Goal: Navigation & Orientation: Find specific page/section

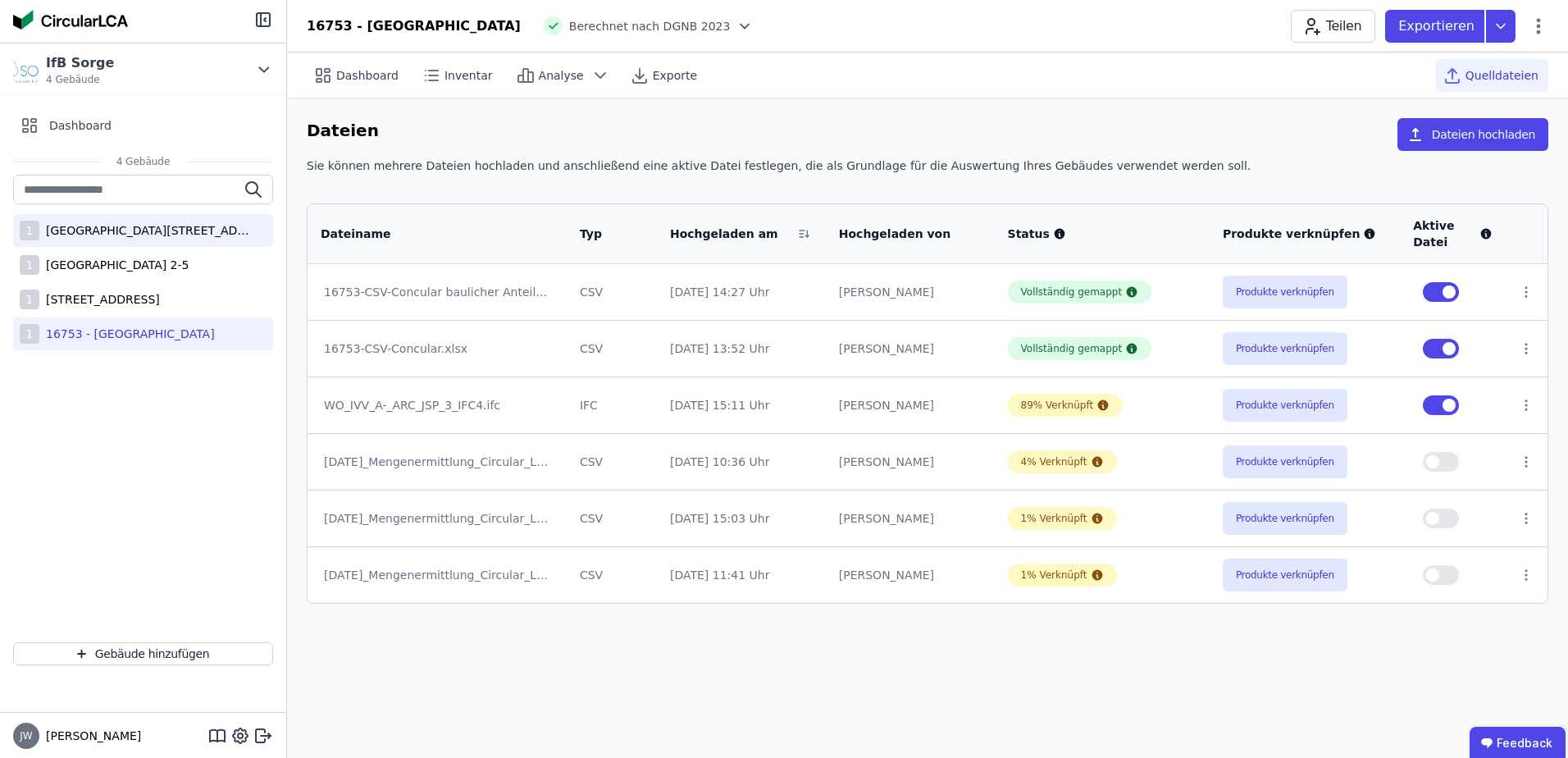
click at [114, 238] on div "1 [STREET_ADDRESS]" at bounding box center [143, 231] width 260 height 33
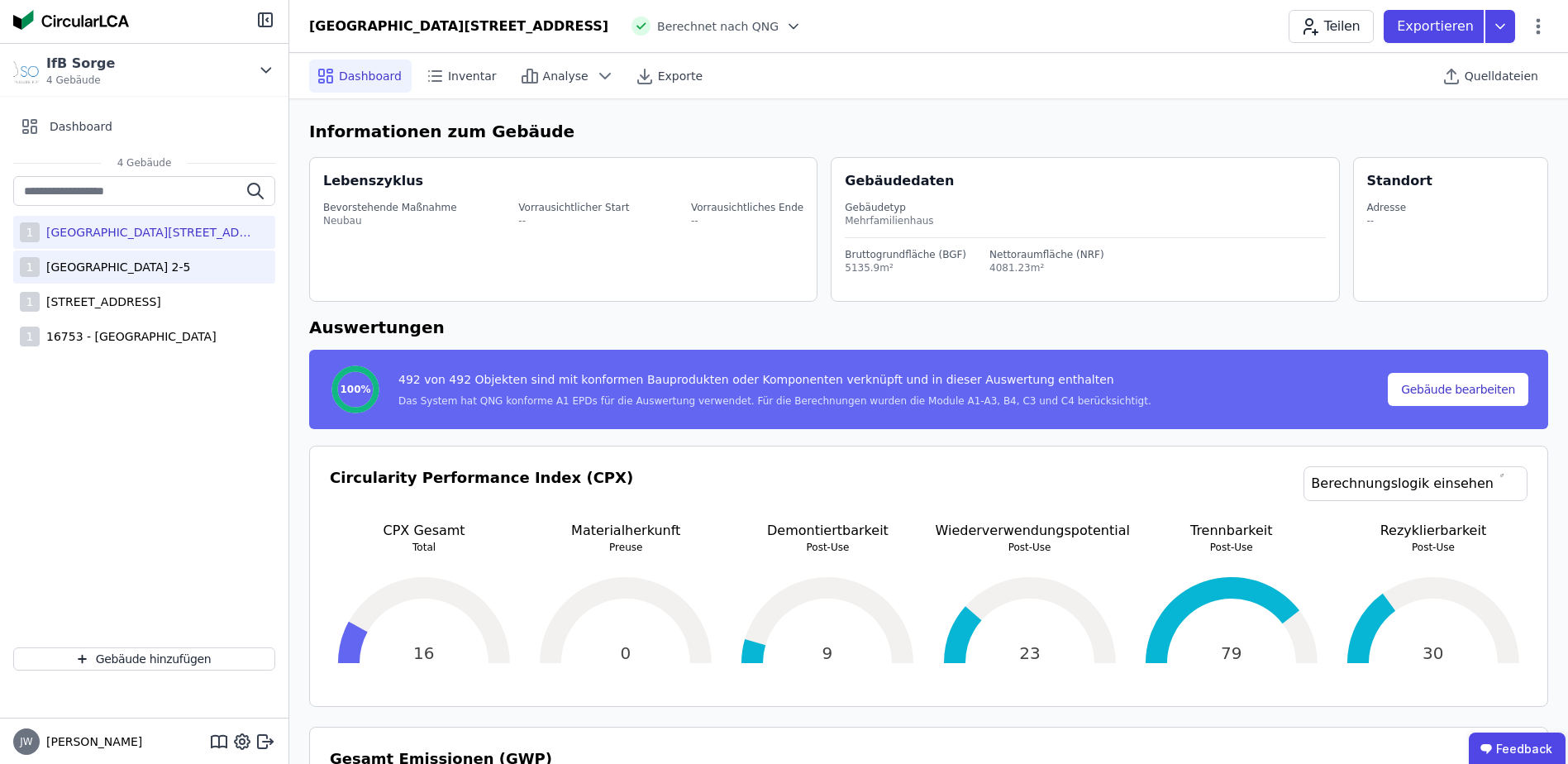
click at [121, 270] on div "[GEOGRAPHIC_DATA] 2-5" at bounding box center [114, 266] width 150 height 16
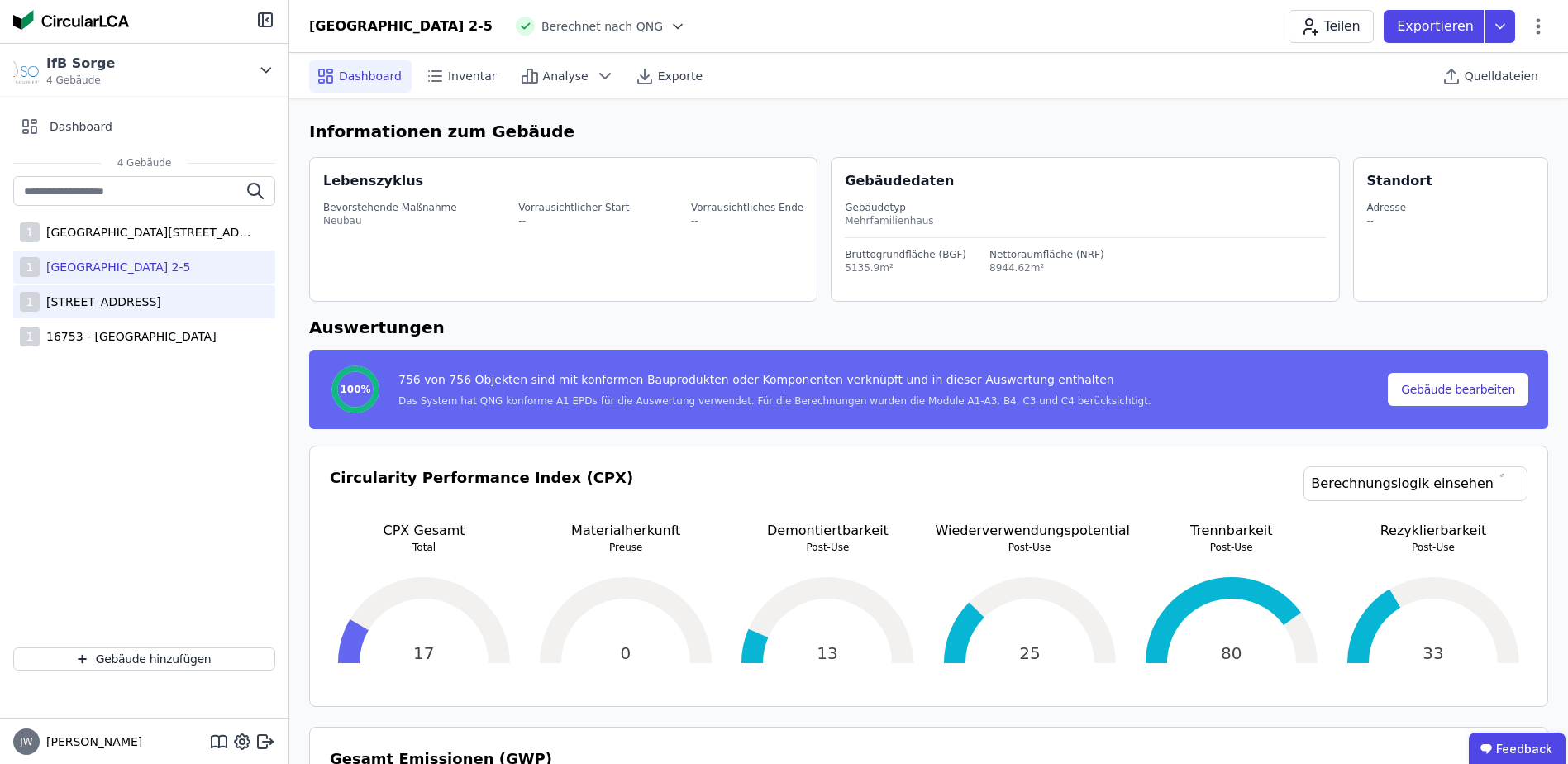
click at [127, 297] on div "[STREET_ADDRESS]" at bounding box center [101, 301] width 121 height 16
